Goal: Transaction & Acquisition: Purchase product/service

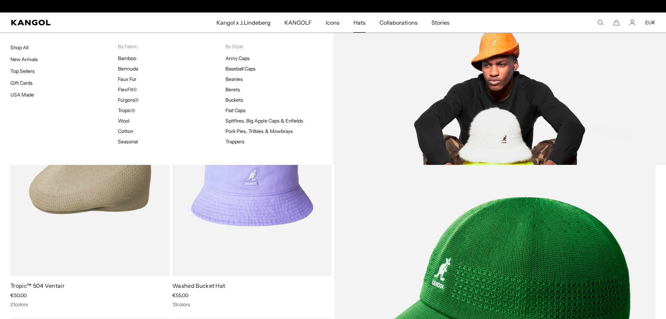
scroll to position [0, 143]
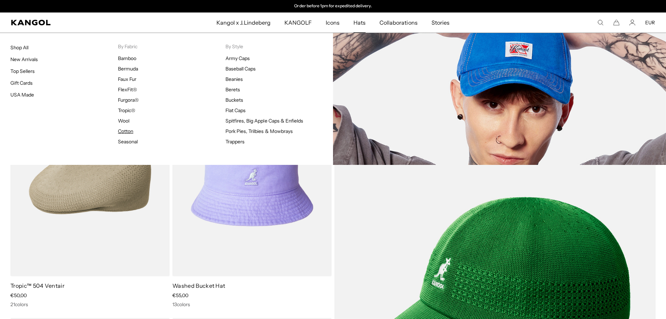
click at [122, 130] on link "Cotton" at bounding box center [125, 131] width 15 height 6
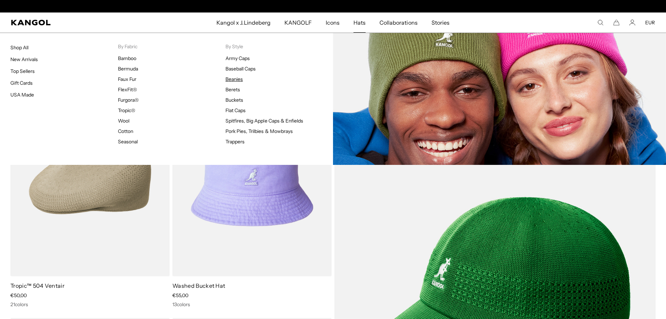
scroll to position [0, 0]
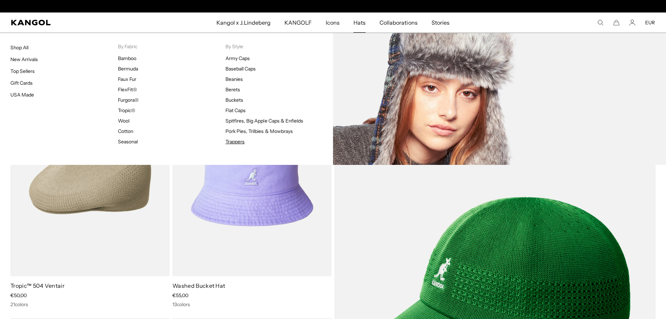
click at [233, 140] on link "Trappers" at bounding box center [234, 141] width 19 height 6
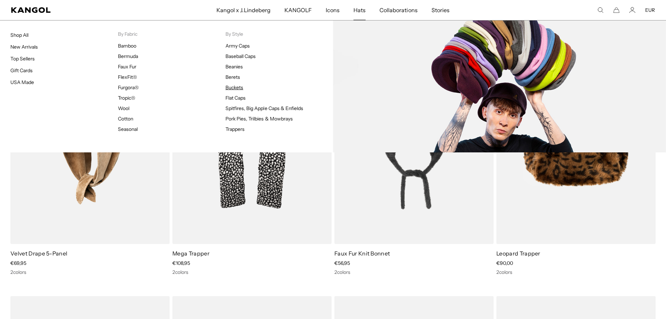
scroll to position [0, 143]
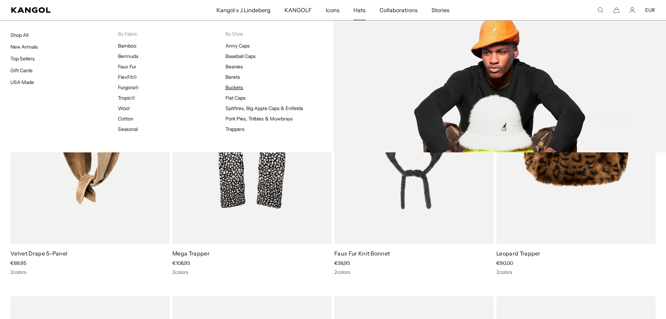
click at [232, 90] on link "Buckets" at bounding box center [234, 87] width 18 height 6
